Goal: Information Seeking & Learning: Check status

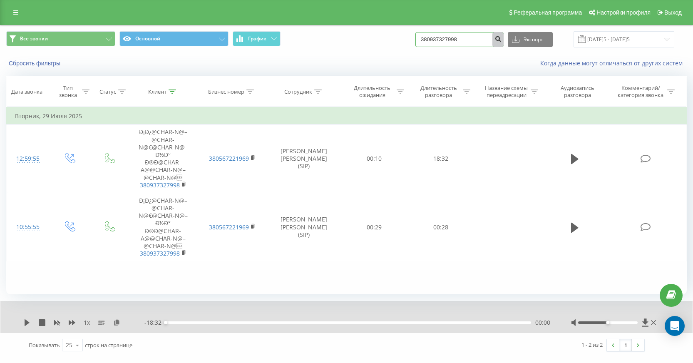
drag, startPoint x: 488, startPoint y: 41, endPoint x: 512, endPoint y: 50, distance: 26.4
click at [504, 47] on form "380937327998" at bounding box center [459, 39] width 88 height 15
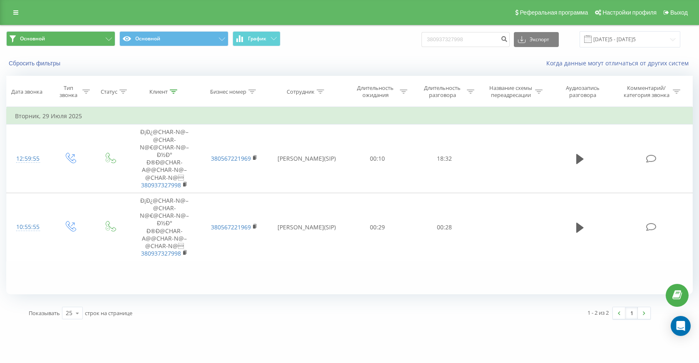
click at [103, 46] on button "Основной" at bounding box center [60, 38] width 109 height 15
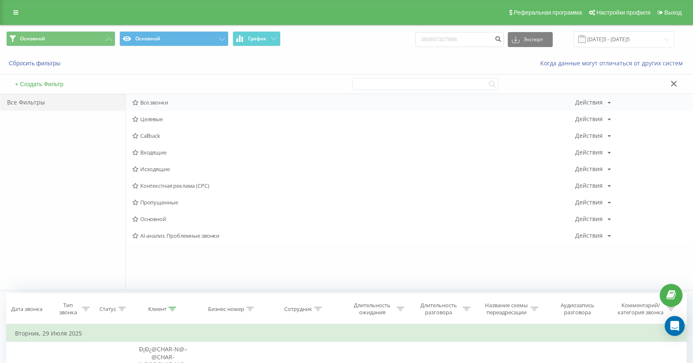
click at [155, 105] on span "Все звонки" at bounding box center [353, 102] width 443 height 6
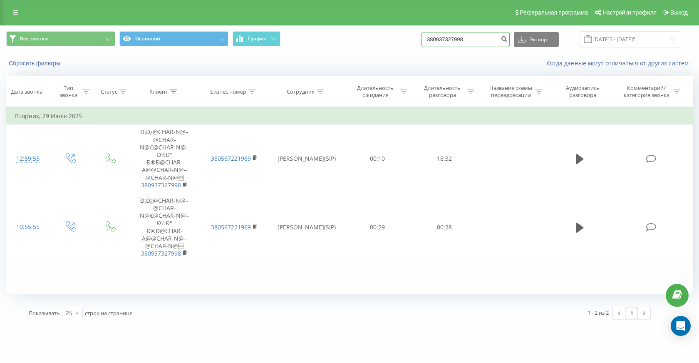
drag, startPoint x: 491, startPoint y: 51, endPoint x: 422, endPoint y: 49, distance: 69.1
click at [422, 47] on div "Все звонки Основной График 380937327998 Экспорт .csv .xls .xlsx 19.05.2025 - 19…" at bounding box center [349, 39] width 687 height 16
click at [486, 67] on div "Когда данные могут отличаться от других систем" at bounding box center [480, 63] width 437 height 8
click at [79, 47] on span "Все звонки Основной График" at bounding box center [174, 39] width 337 height 16
click at [81, 46] on button "Все звонки" at bounding box center [60, 38] width 109 height 15
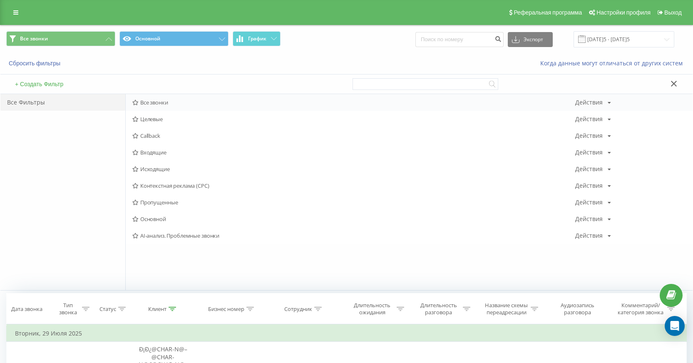
click at [145, 105] on span "Все звонки" at bounding box center [353, 102] width 443 height 6
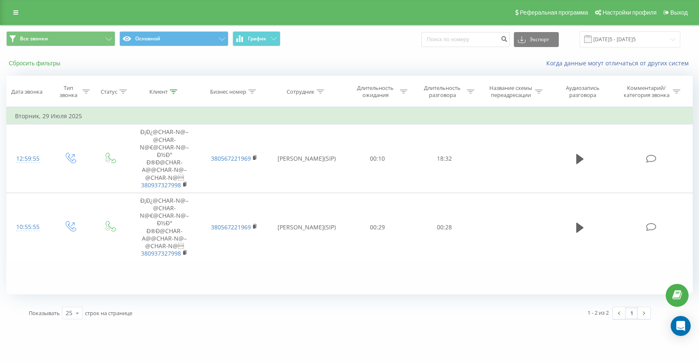
click at [57, 67] on button "Сбросить фильтры" at bounding box center [35, 63] width 58 height 7
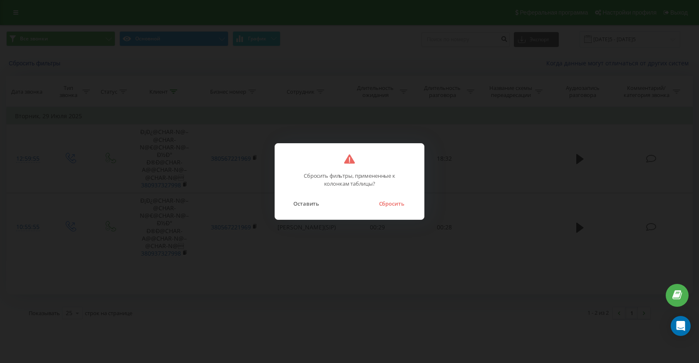
click at [383, 197] on div "Оставить Сбросить" at bounding box center [349, 198] width 132 height 21
click at [383, 205] on button "Сбросить" at bounding box center [392, 203] width 34 height 11
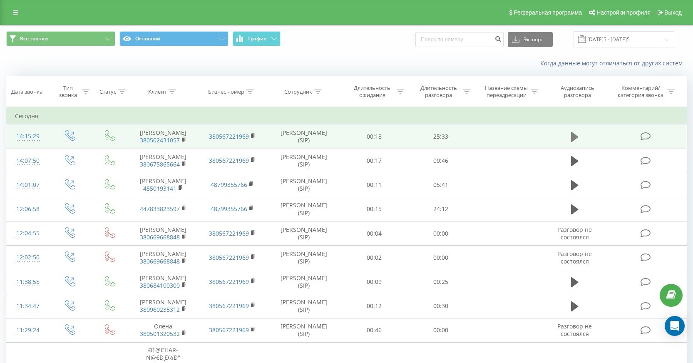
click at [577, 142] on icon at bounding box center [574, 137] width 7 height 10
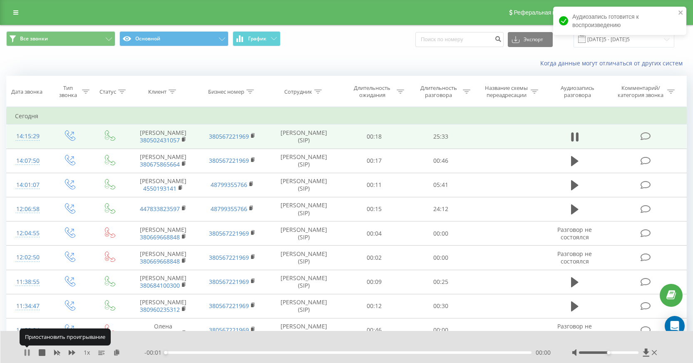
click at [27, 350] on icon at bounding box center [27, 352] width 7 height 7
click at [115, 351] on icon at bounding box center [116, 352] width 7 height 6
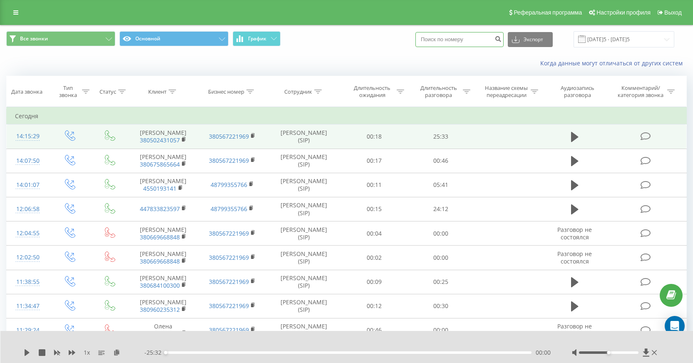
click at [480, 46] on input at bounding box center [459, 39] width 88 height 15
paste input "+380966844086"
type input "+380966844086"
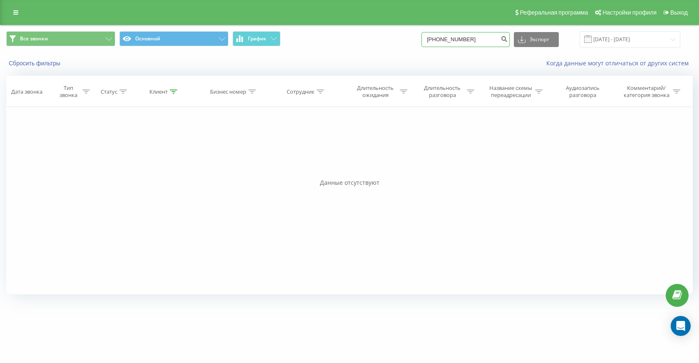
click at [494, 47] on input "+380966844086" at bounding box center [466, 39] width 88 height 15
click at [55, 67] on button "Сбросить фильтры" at bounding box center [35, 63] width 58 height 7
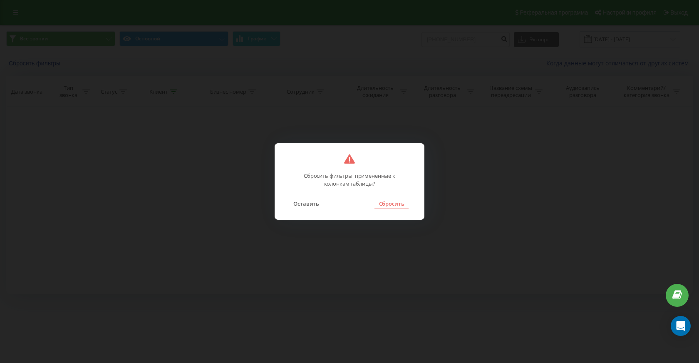
click at [385, 204] on button "Сбросить" at bounding box center [392, 203] width 34 height 11
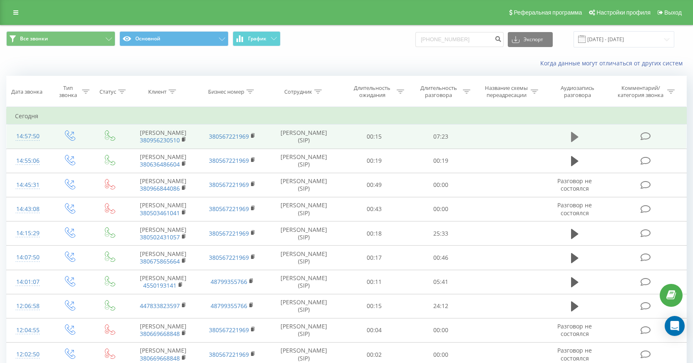
click at [576, 143] on icon at bounding box center [574, 137] width 7 height 12
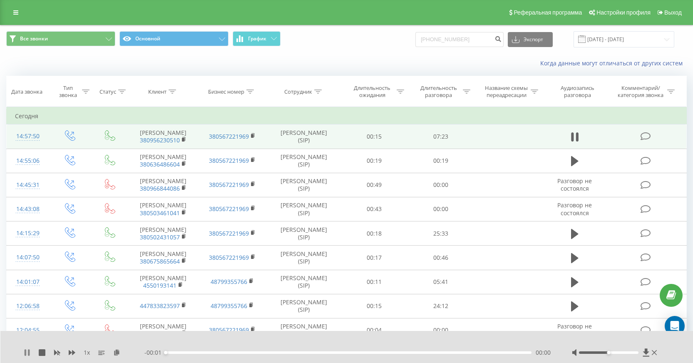
click at [27, 350] on icon at bounding box center [27, 352] width 7 height 7
click at [115, 354] on icon at bounding box center [116, 352] width 7 height 6
